Goal: Information Seeking & Learning: Learn about a topic

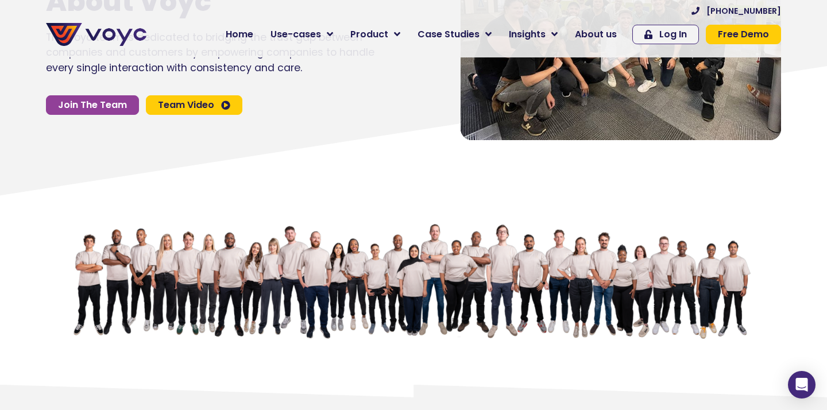
scroll to position [146, 0]
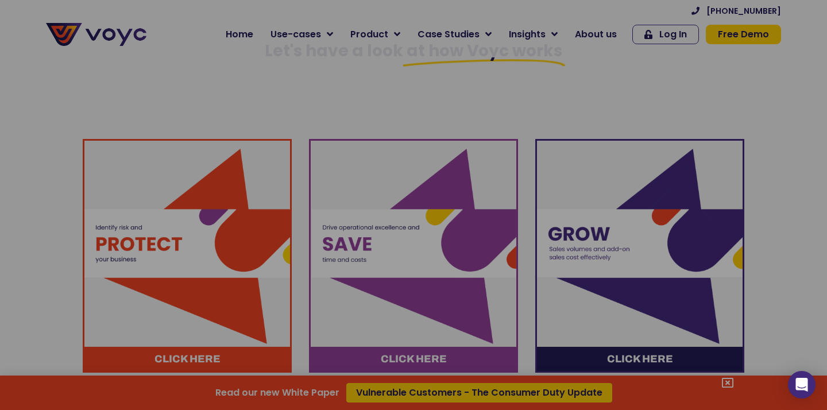
scroll to position [576, 0]
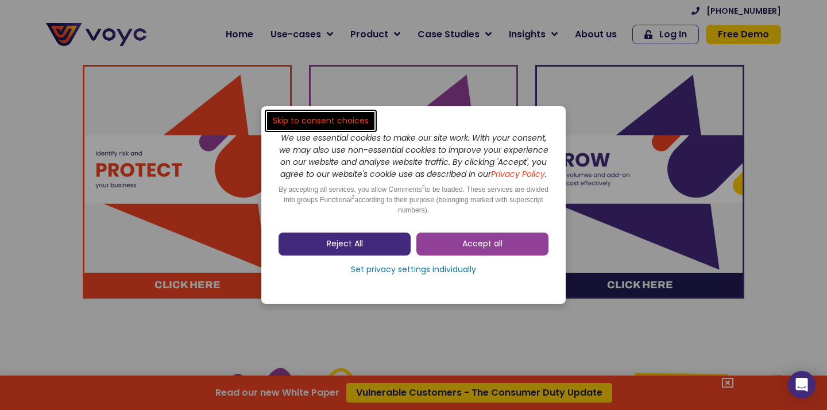
click at [393, 255] on link "Reject All" at bounding box center [344, 243] width 132 height 23
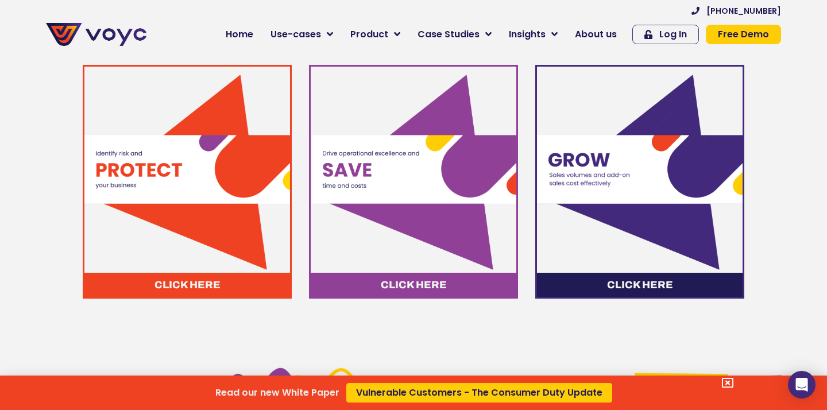
click at [195, 284] on div "Read our new White Paper Vulnerable Customers - The Consumer Duty Update" at bounding box center [413, 205] width 827 height 410
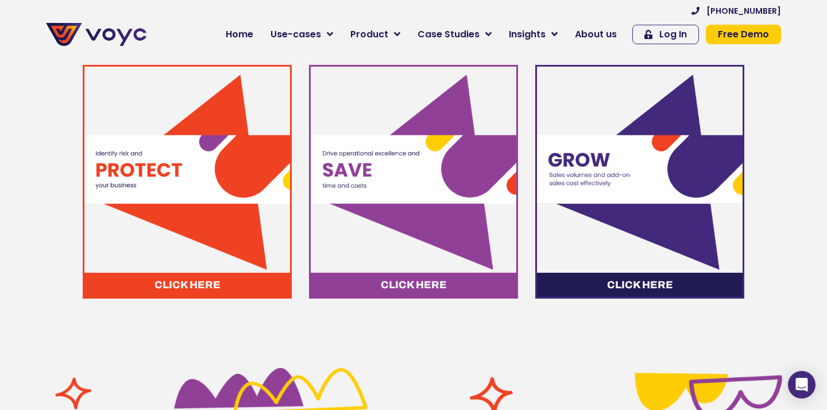
click at [200, 222] on img at bounding box center [187, 170] width 206 height 206
click at [176, 284] on span "Click here" at bounding box center [187, 285] width 66 height 10
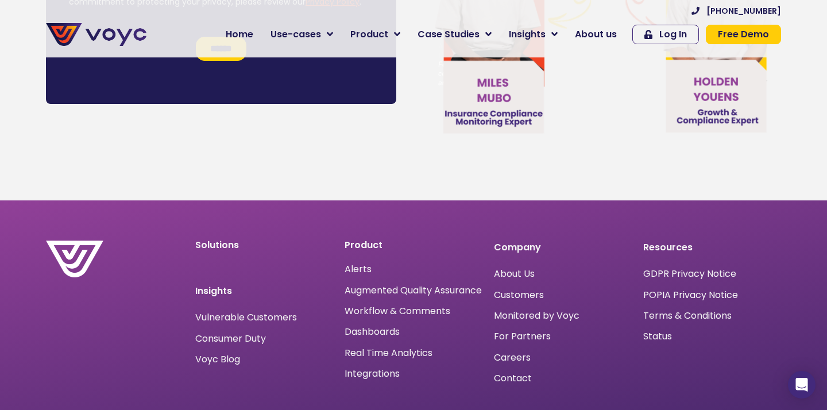
scroll to position [6577, 0]
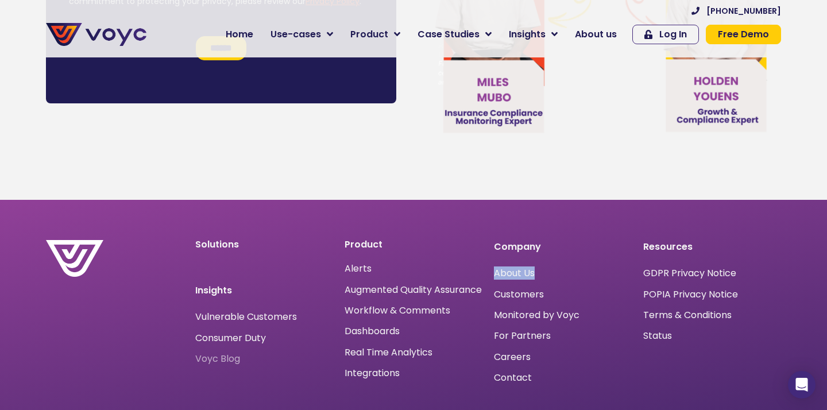
click at [226, 359] on span "Voyc Blog" at bounding box center [217, 359] width 45 height 0
click at [505, 357] on span "Careers" at bounding box center [512, 357] width 37 height 0
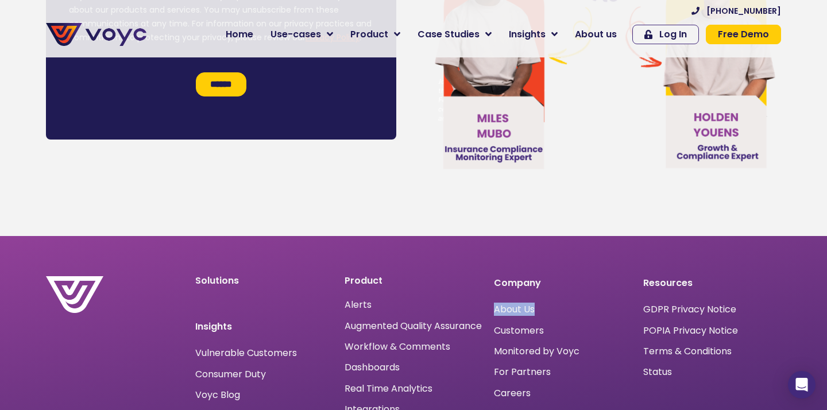
scroll to position [6538, 0]
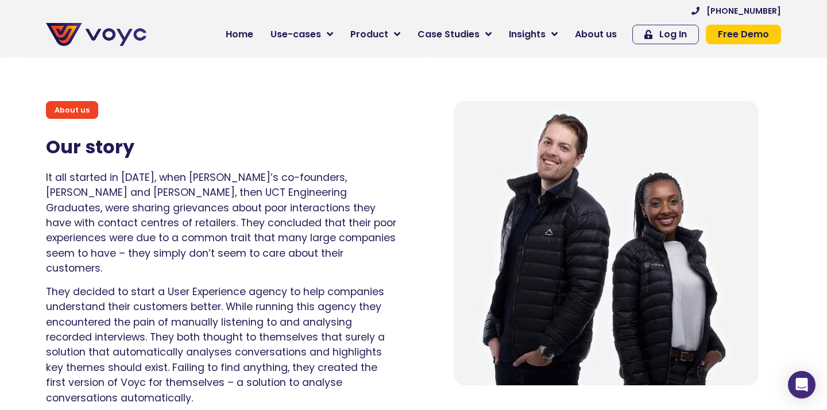
scroll to position [733, 0]
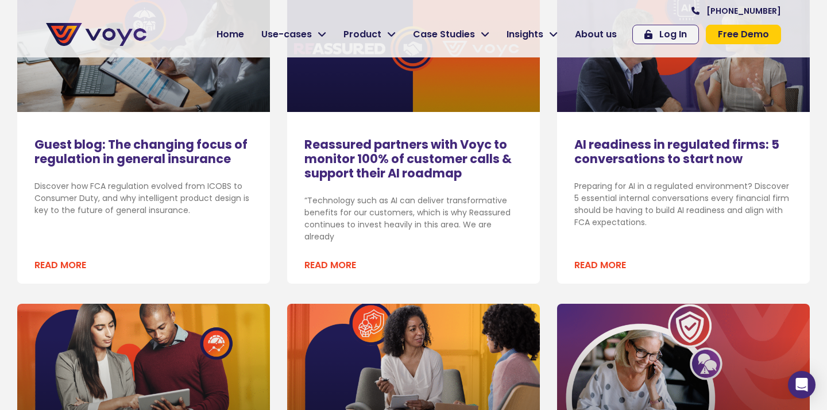
scroll to position [614, 0]
